Goal: Navigation & Orientation: Find specific page/section

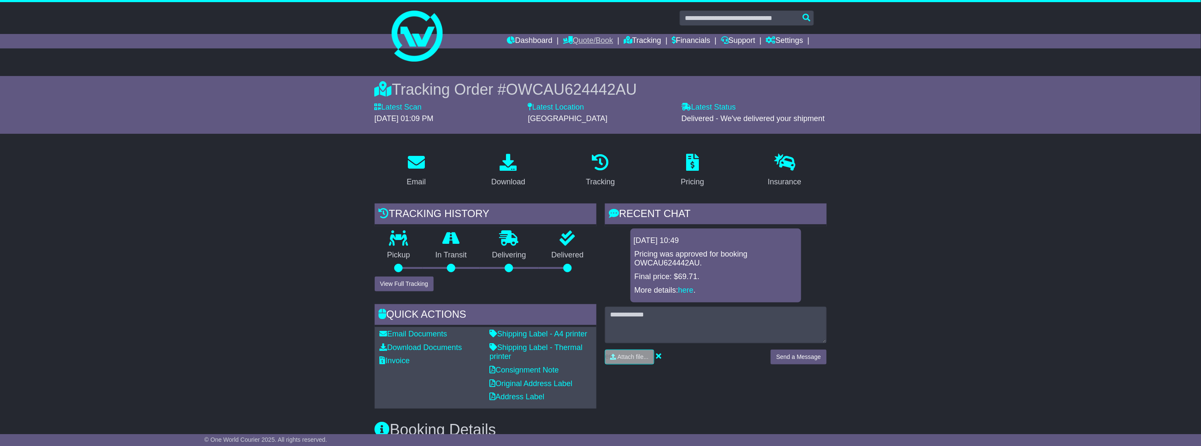
click at [581, 43] on link "Quote/Book" at bounding box center [588, 41] width 50 height 14
click at [586, 54] on link "Domestic" at bounding box center [596, 55] width 67 height 9
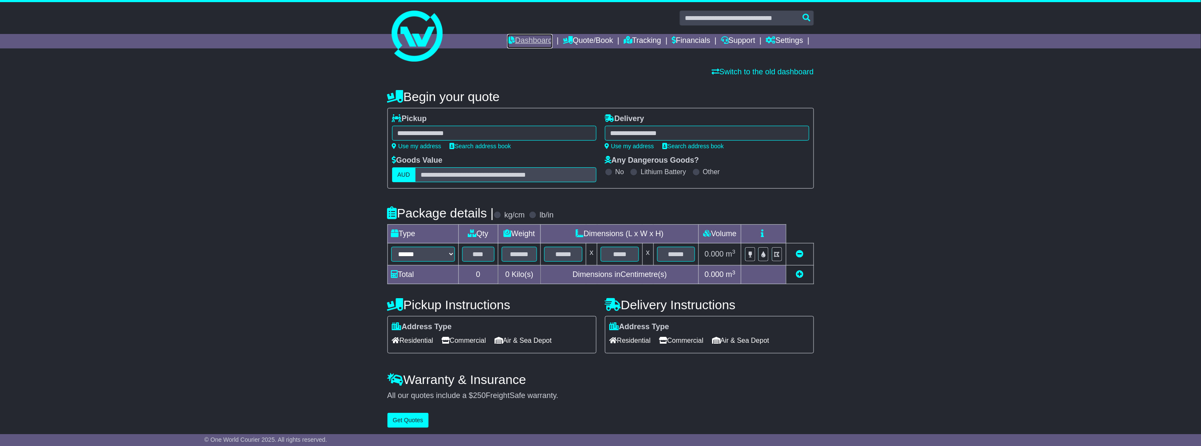
click at [529, 40] on link "Dashboard" at bounding box center [529, 41] width 45 height 14
